Goal: Check status: Check status

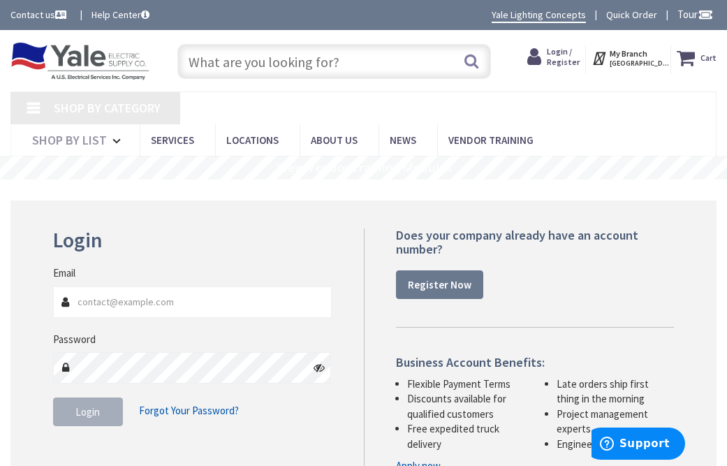
type input "[EMAIL_ADDRESS][DOMAIN_NAME]"
click at [87, 421] on button "Login" at bounding box center [88, 412] width 70 height 29
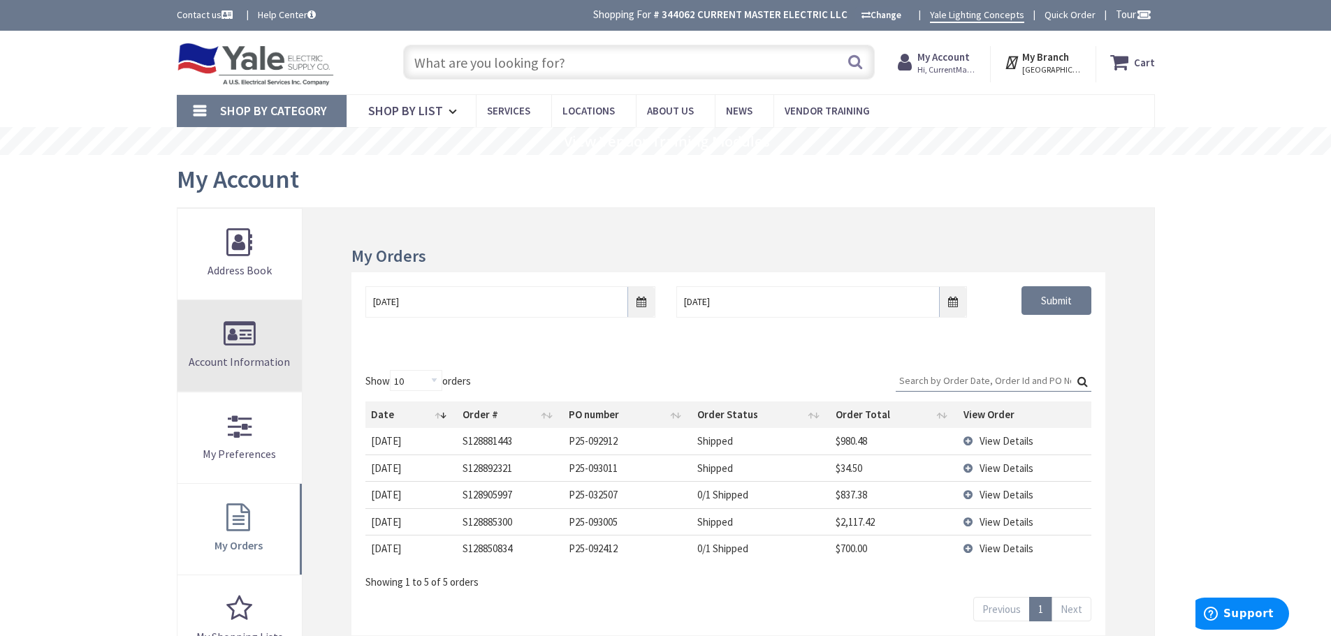
click at [238, 354] on link "Account Information" at bounding box center [239, 345] width 125 height 91
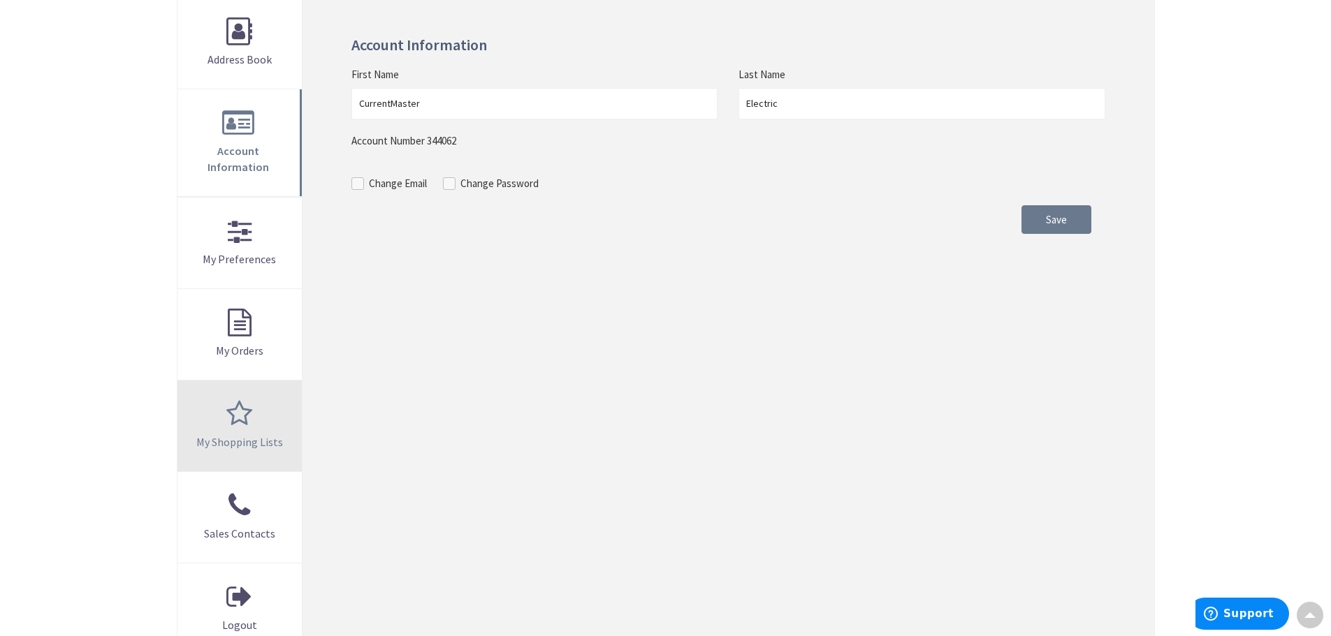
scroll to position [419, 0]
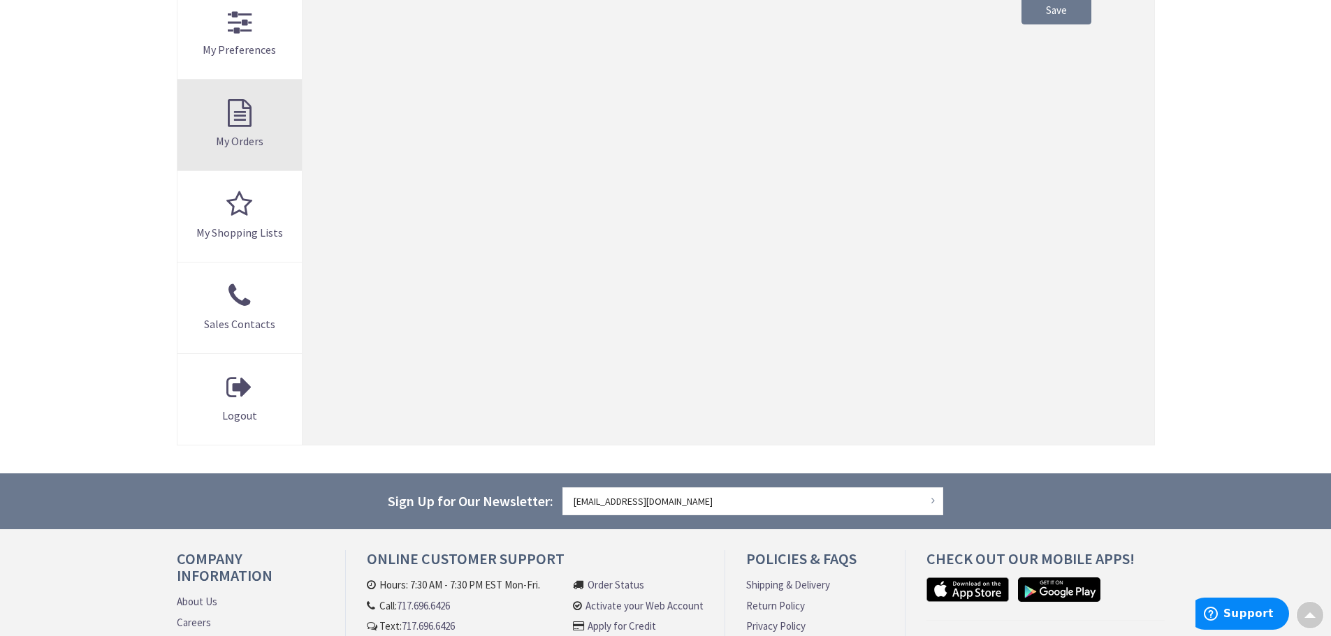
click at [246, 92] on link "My Orders" at bounding box center [239, 125] width 125 height 91
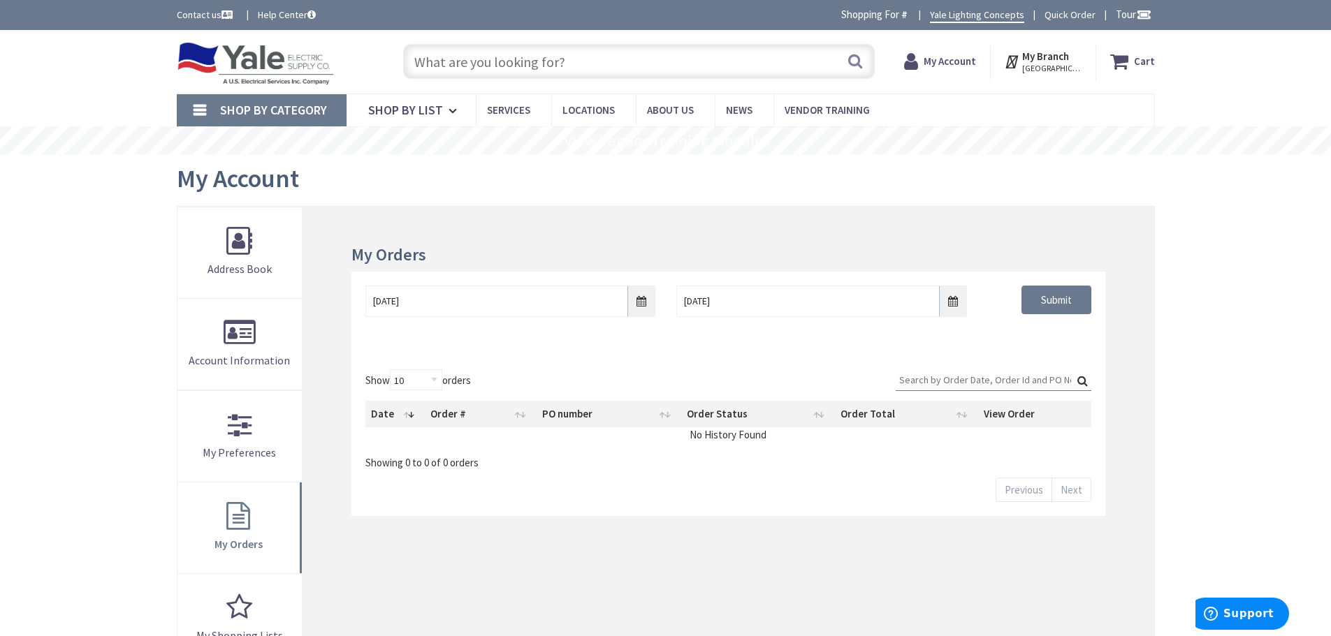
click at [941, 61] on strong "My Account" at bounding box center [950, 60] width 52 height 13
